Goal: Transaction & Acquisition: Purchase product/service

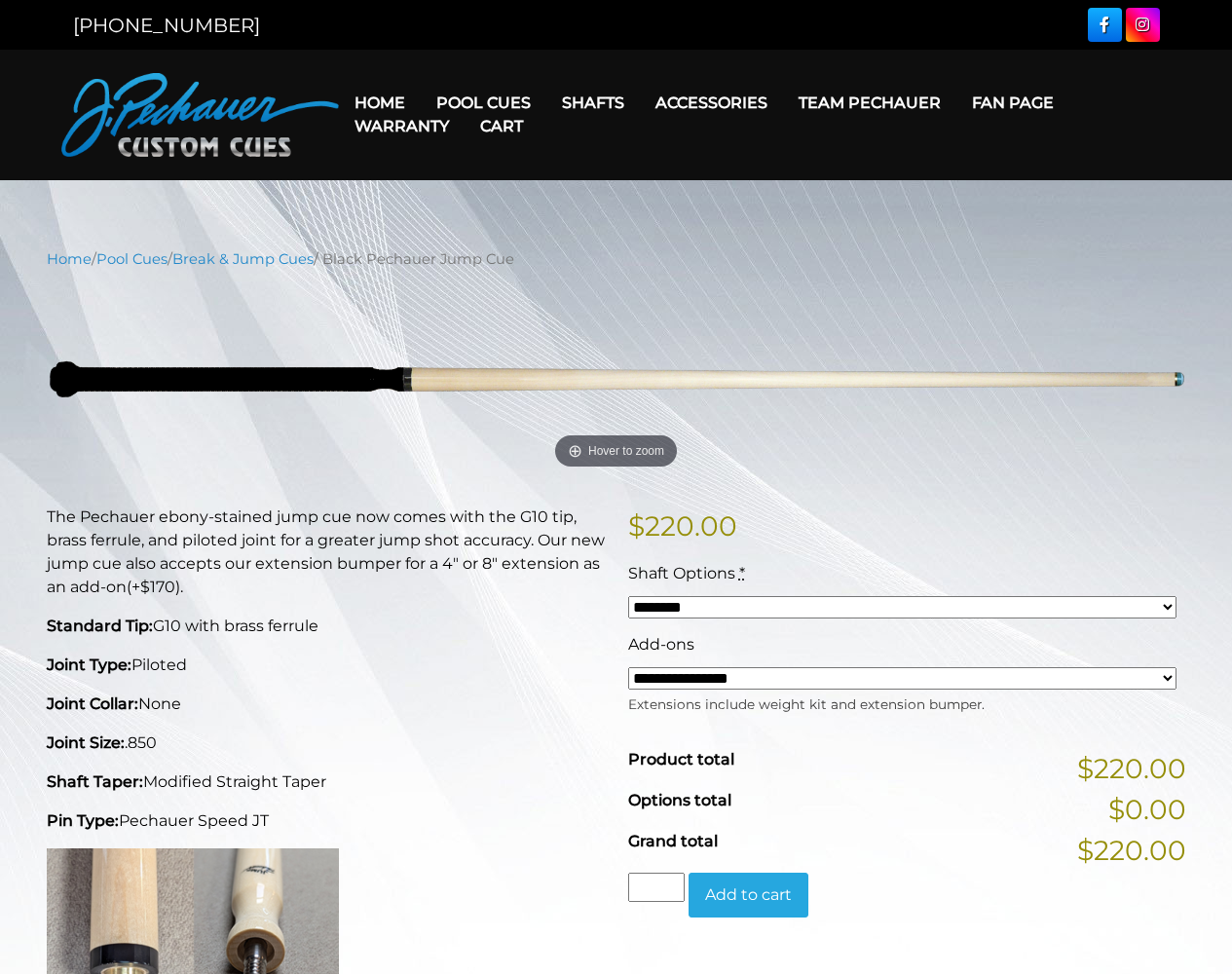
click at [748, 894] on button "Add to cart" at bounding box center [748, 895] width 120 height 45
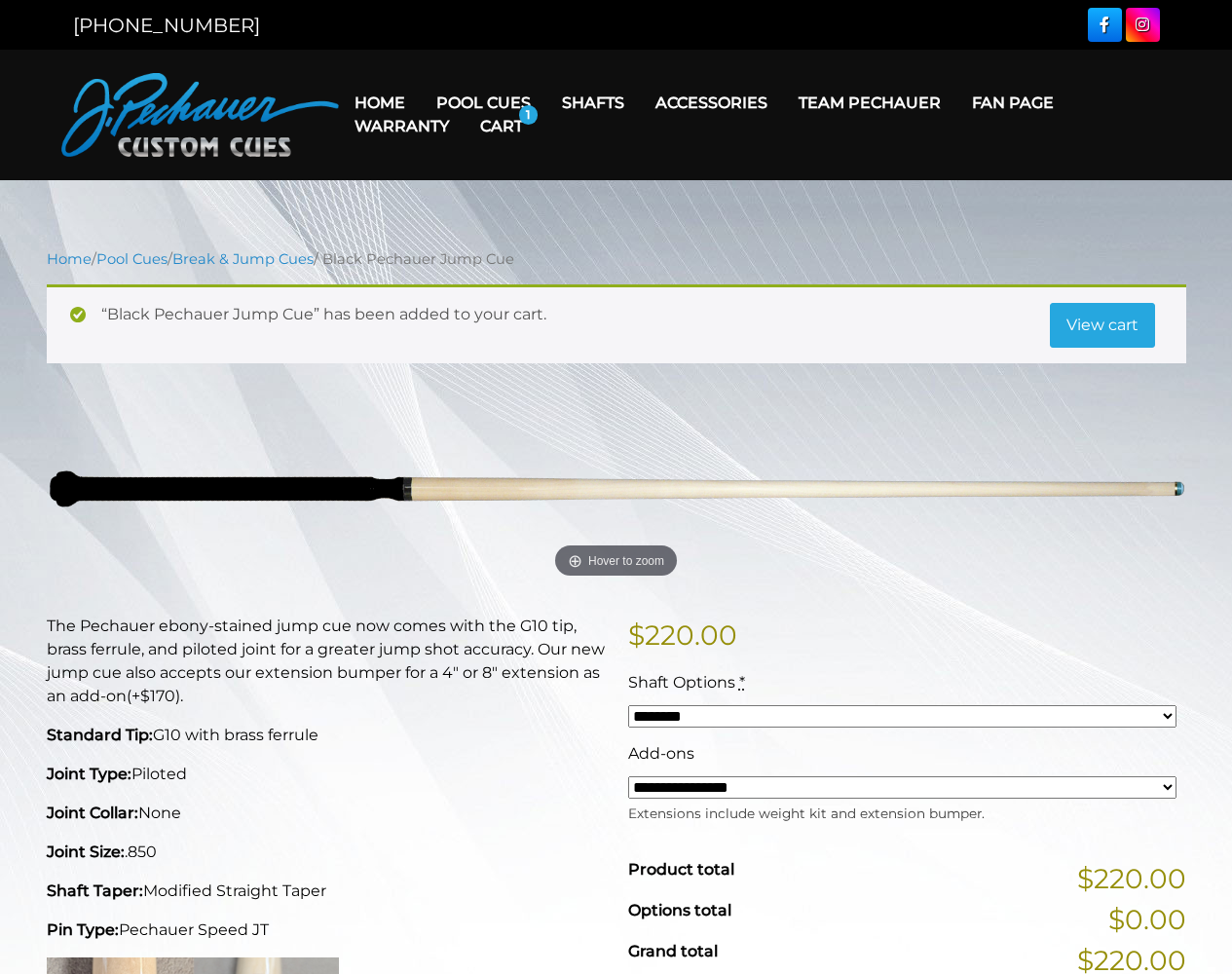
click at [1101, 325] on link "View cart" at bounding box center [1102, 325] width 105 height 45
